Goal: Task Accomplishment & Management: Manage account settings

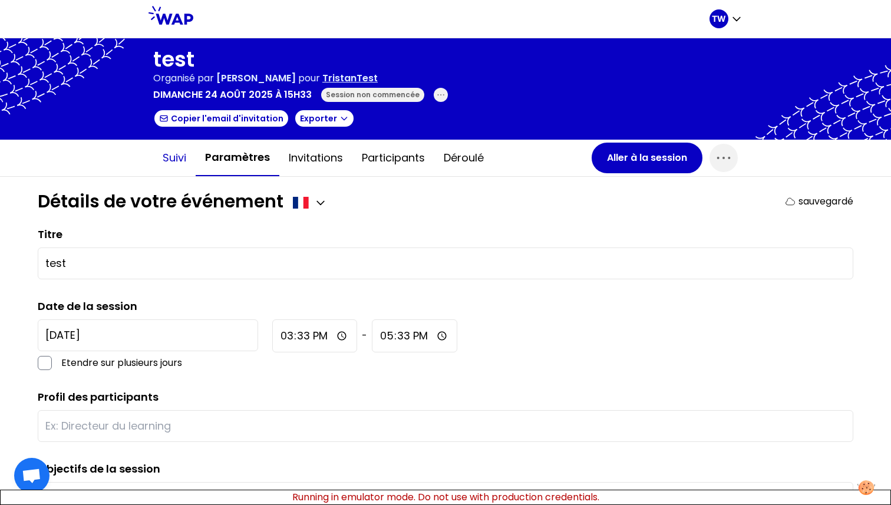
click at [177, 167] on button "Suivi" at bounding box center [174, 157] width 42 height 35
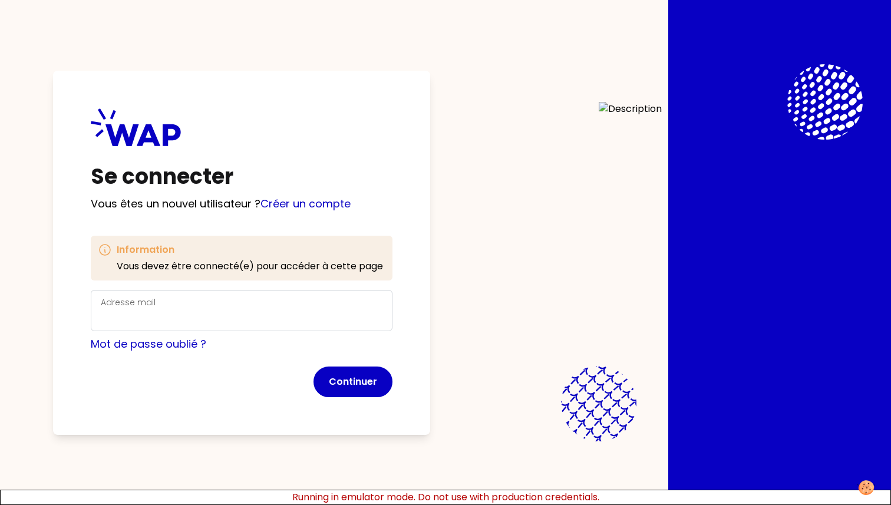
click at [253, 302] on div "Adresse mail" at bounding box center [242, 310] width 282 height 31
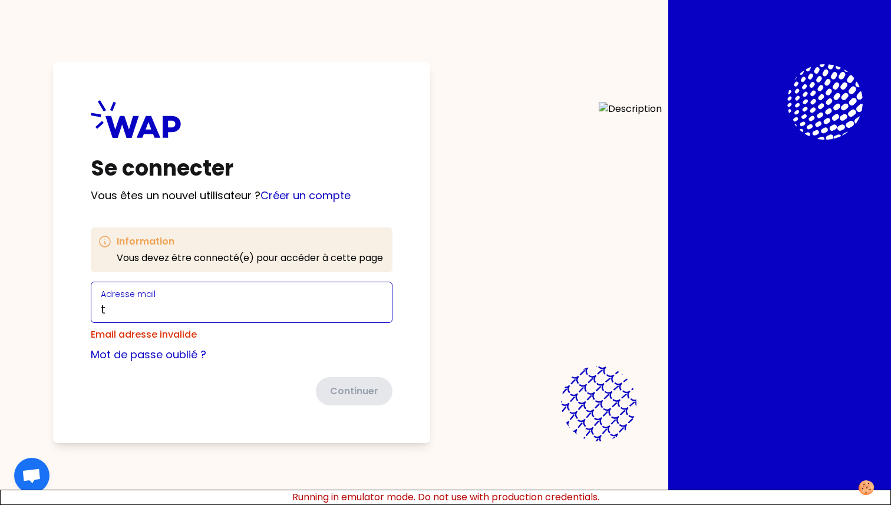
type input "t.wagner66250@gmail.com"
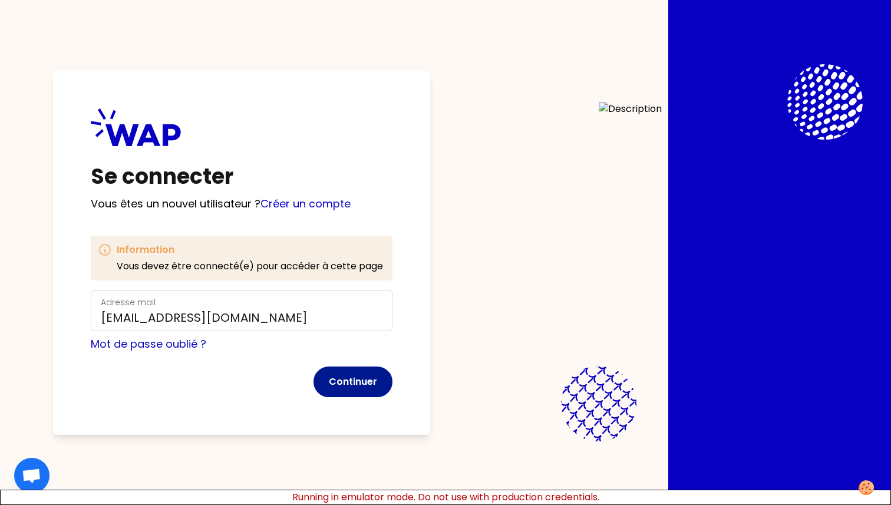
click at [360, 380] on button "Continuer" at bounding box center [353, 382] width 79 height 31
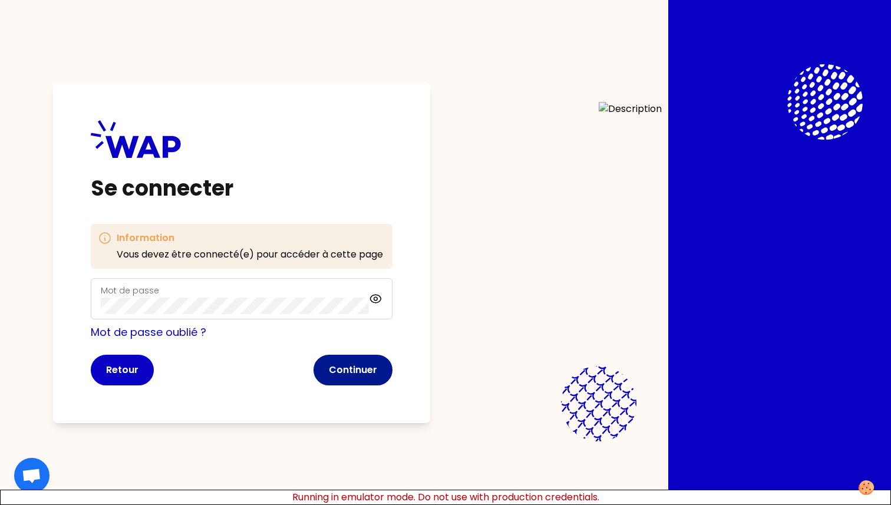
click at [388, 378] on button "Continuer" at bounding box center [353, 370] width 79 height 31
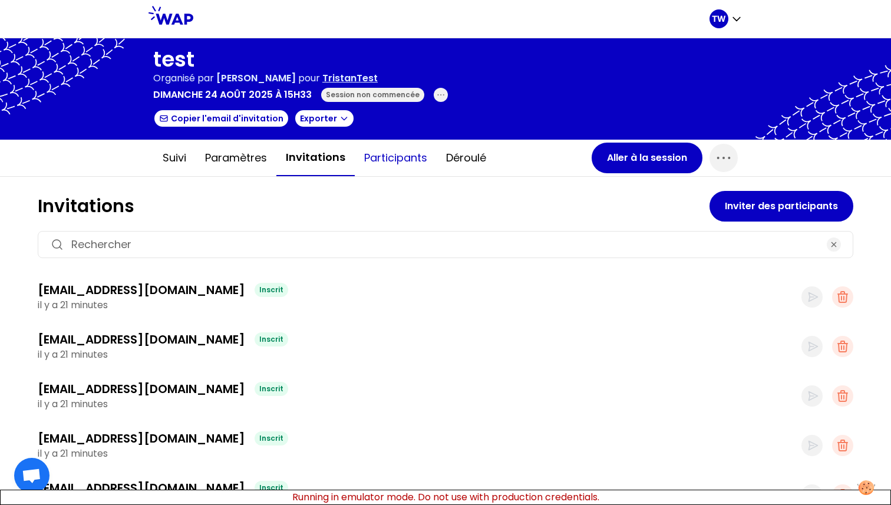
click at [374, 156] on button "Participants" at bounding box center [396, 157] width 82 height 35
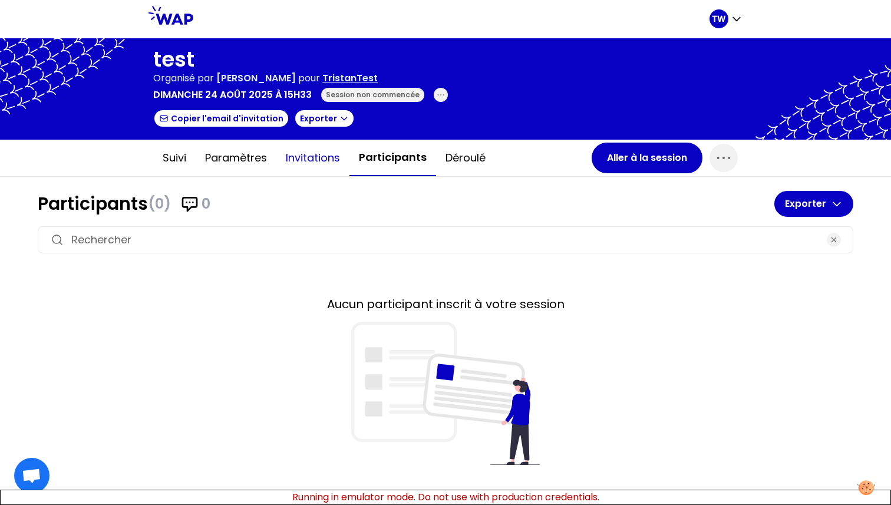
click at [315, 166] on button "Invitations" at bounding box center [312, 157] width 73 height 35
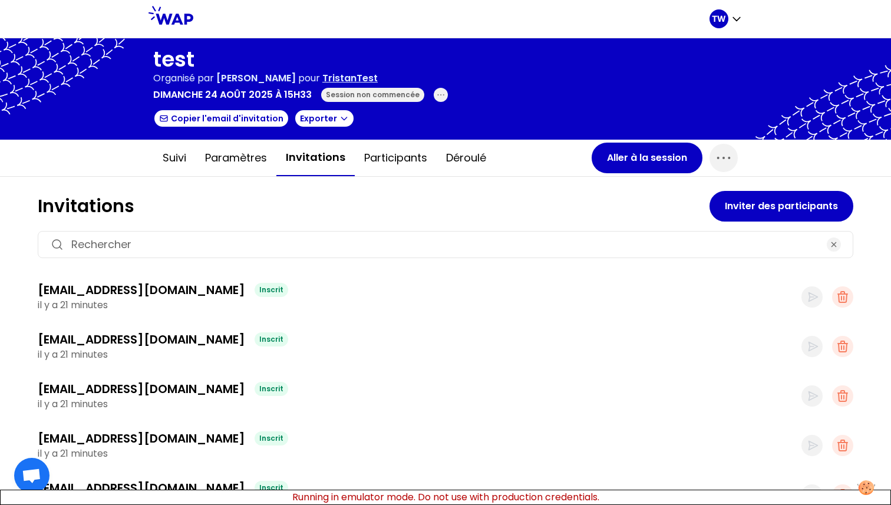
scroll to position [258, 0]
